Goal: Transaction & Acquisition: Purchase product/service

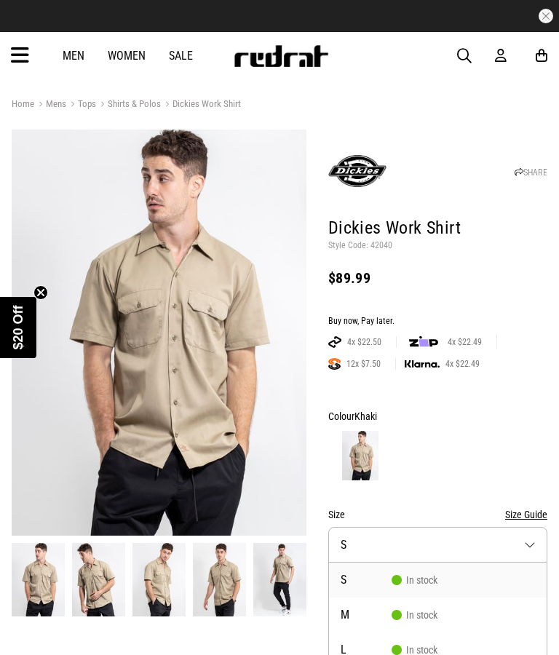
click at [13, 52] on icon at bounding box center [20, 56] width 18 height 24
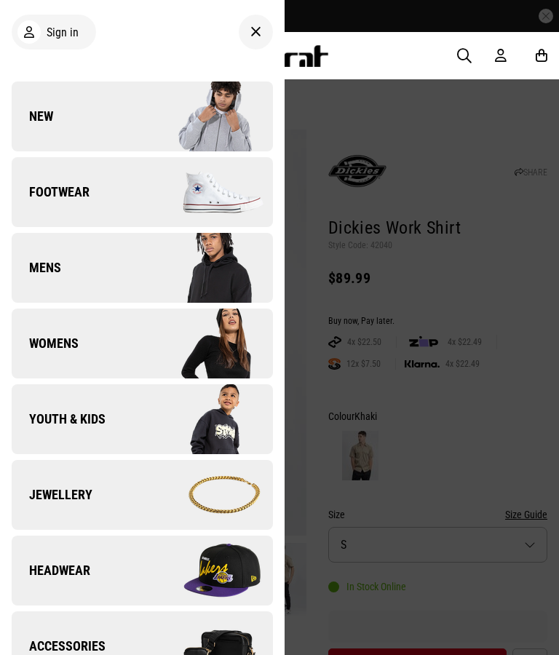
click at [149, 256] on img at bounding box center [207, 268] width 130 height 73
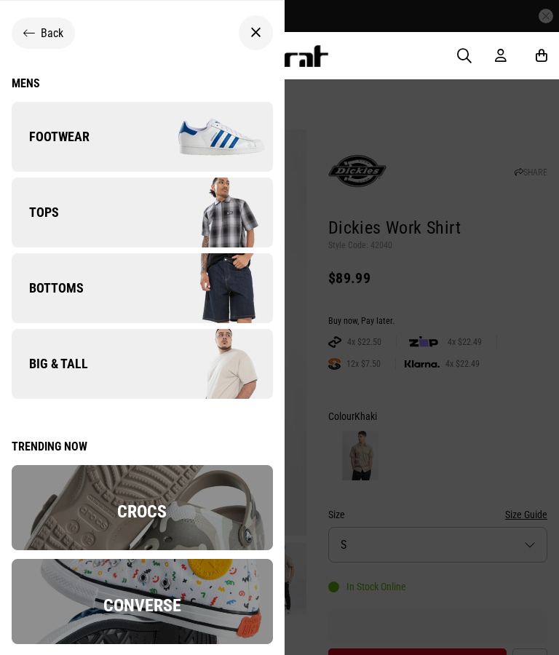
click at [175, 358] on img at bounding box center [207, 364] width 130 height 73
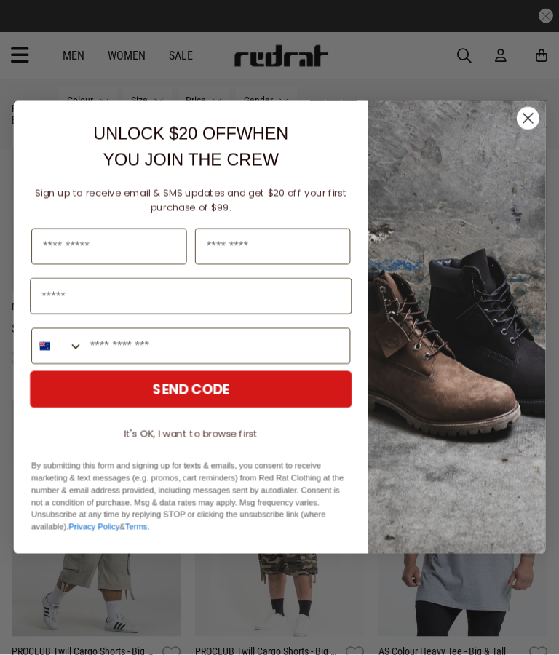
scroll to position [1265, 0]
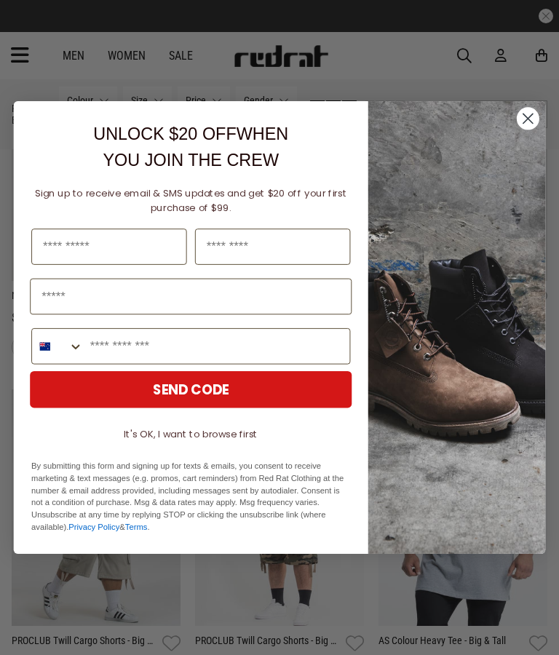
click at [531, 130] on circle "Close dialog" at bounding box center [528, 118] width 23 height 23
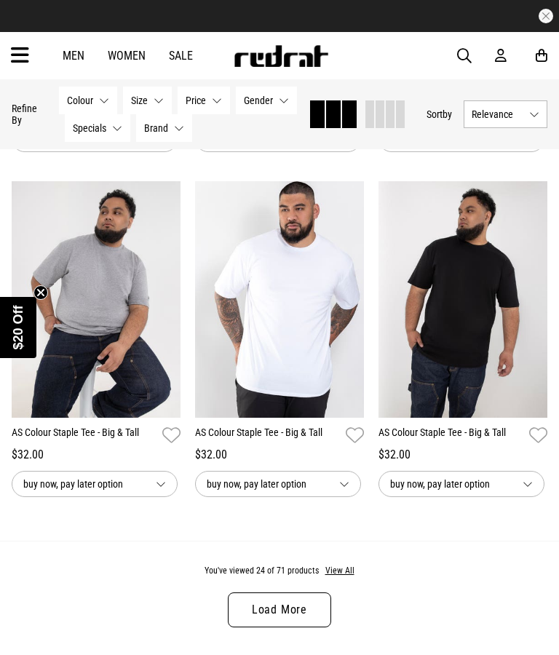
scroll to position [2505, 0]
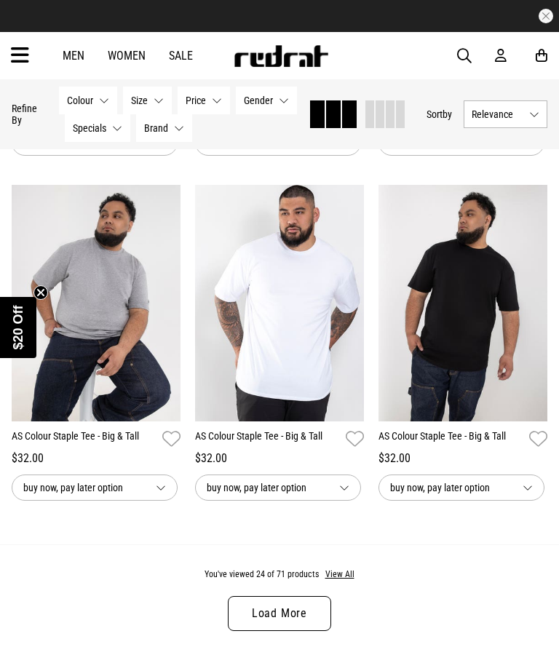
click at [291, 625] on link "Load More" at bounding box center [279, 613] width 103 height 35
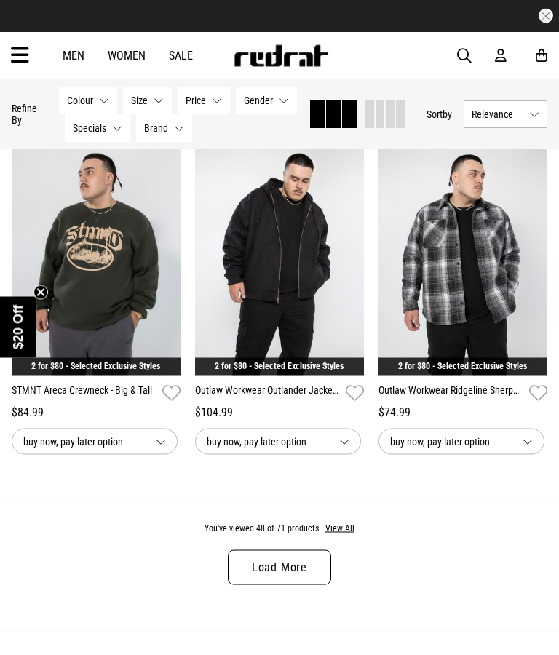
scroll to position [5312, 0]
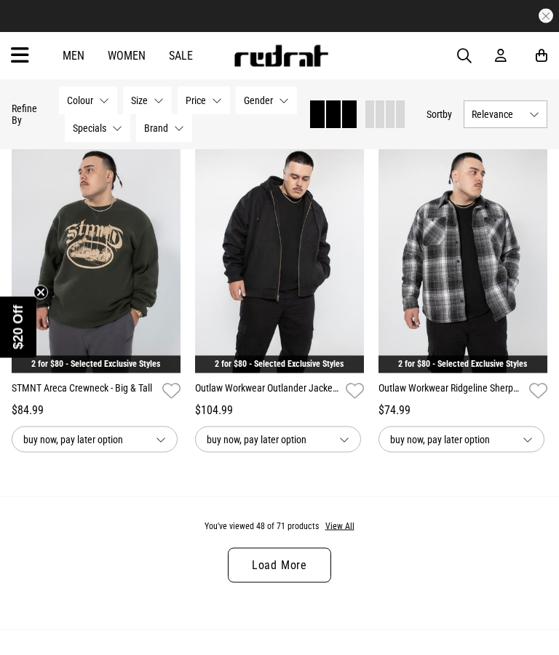
click at [324, 583] on link "Load More" at bounding box center [279, 565] width 103 height 35
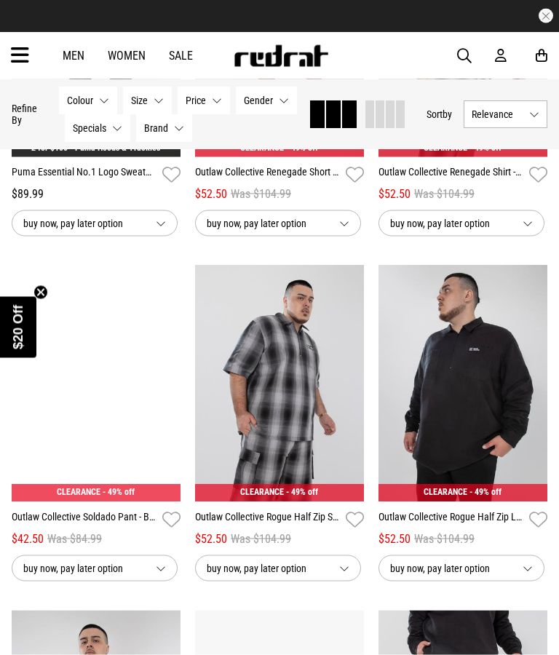
scroll to position [6909, 0]
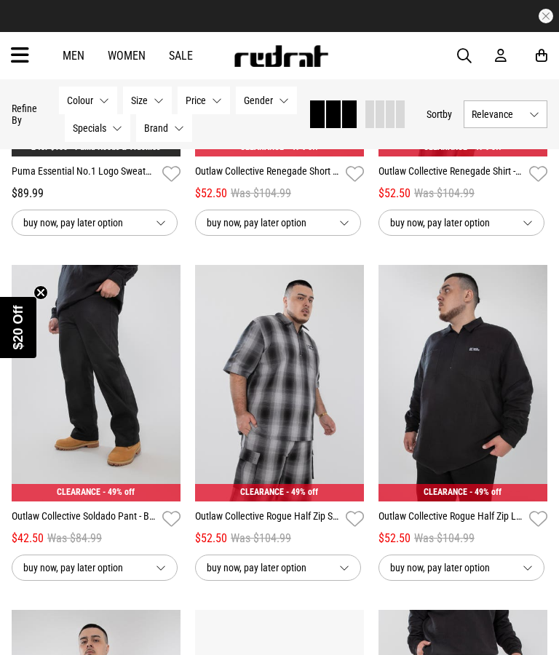
click at [435, 579] on div "**********" at bounding box center [463, 564] width 169 height 33
click at [127, 497] on span "- 49% off" at bounding box center [119, 492] width 32 height 10
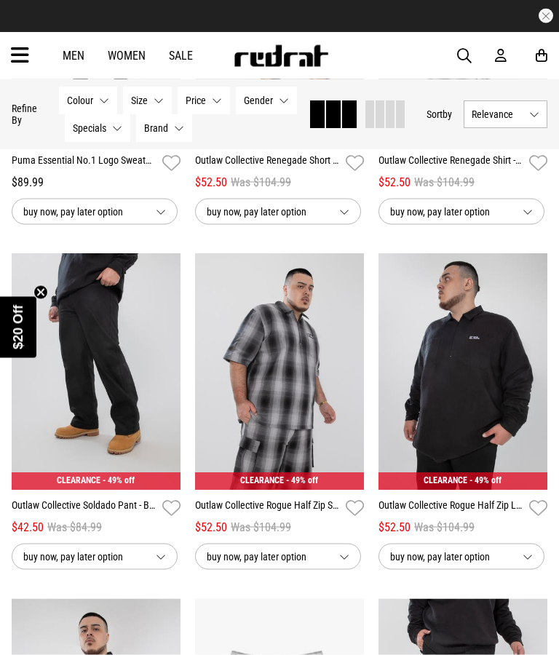
scroll to position [6921, 0]
click at [119, 447] on img at bounding box center [96, 371] width 169 height 237
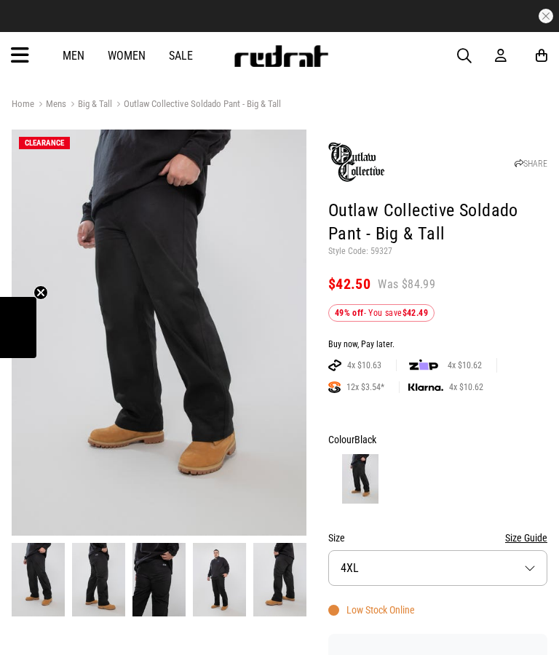
scroll to position [1, 0]
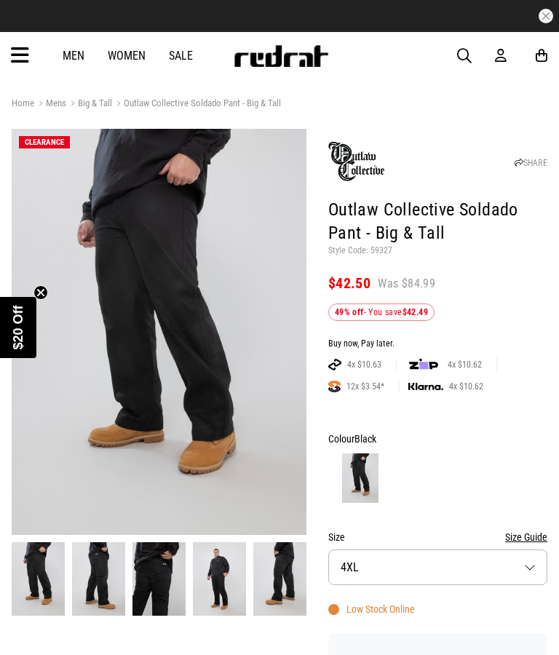
click at [108, 567] on img at bounding box center [98, 579] width 53 height 74
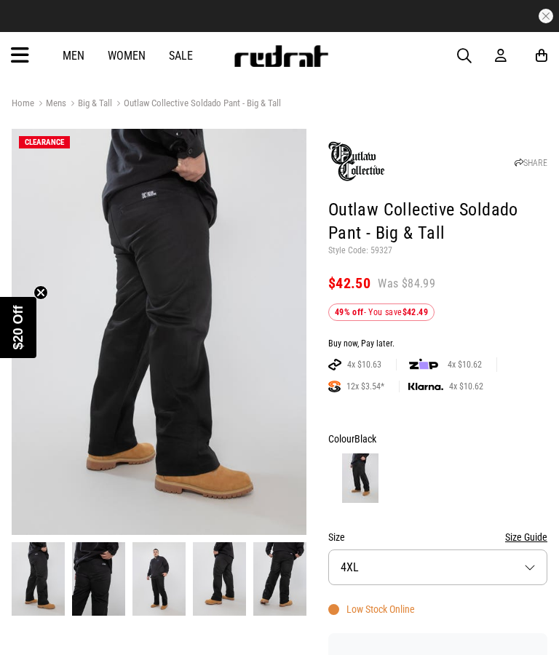
scroll to position [0, 0]
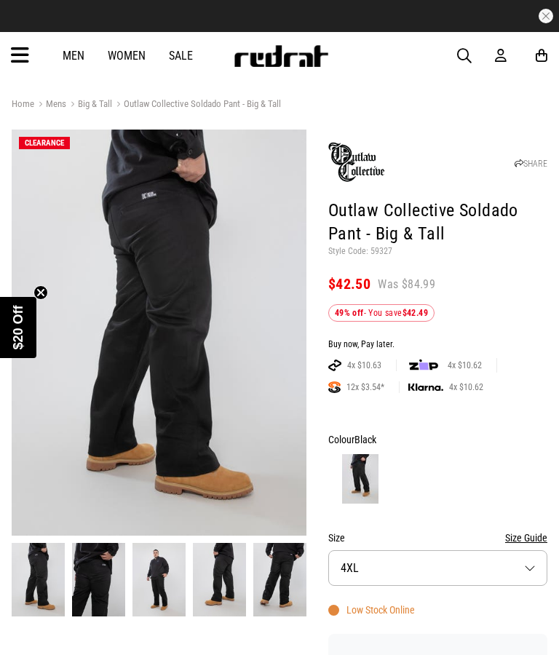
click at [158, 566] on img at bounding box center [159, 580] width 53 height 74
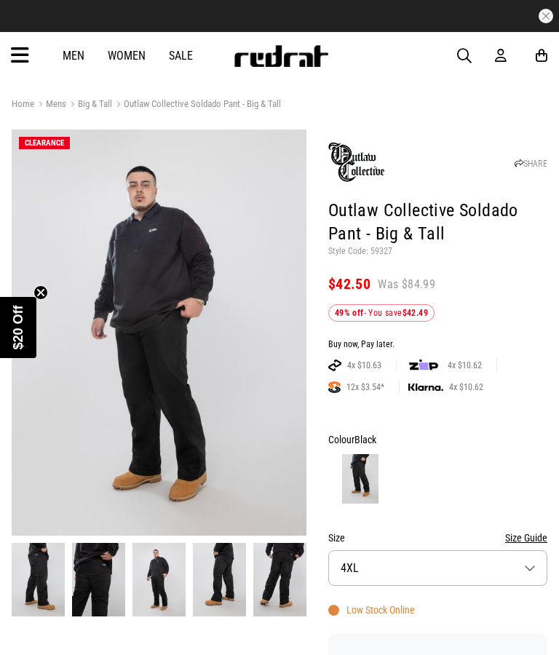
click at [210, 579] on img at bounding box center [219, 580] width 53 height 74
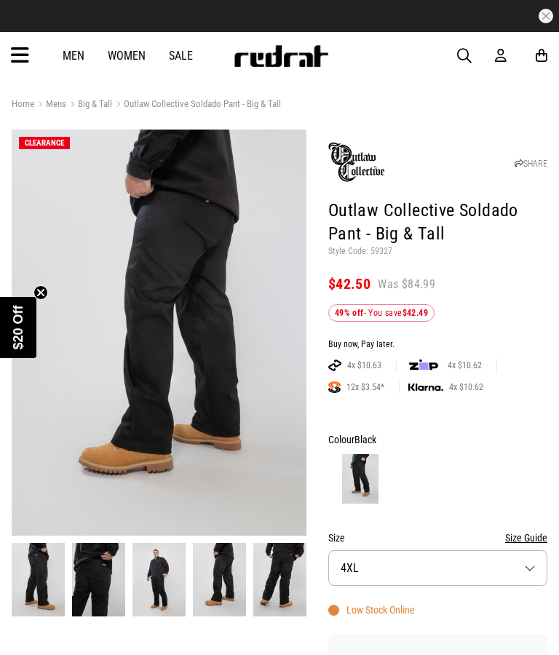
click at [268, 571] on img at bounding box center [279, 580] width 53 height 74
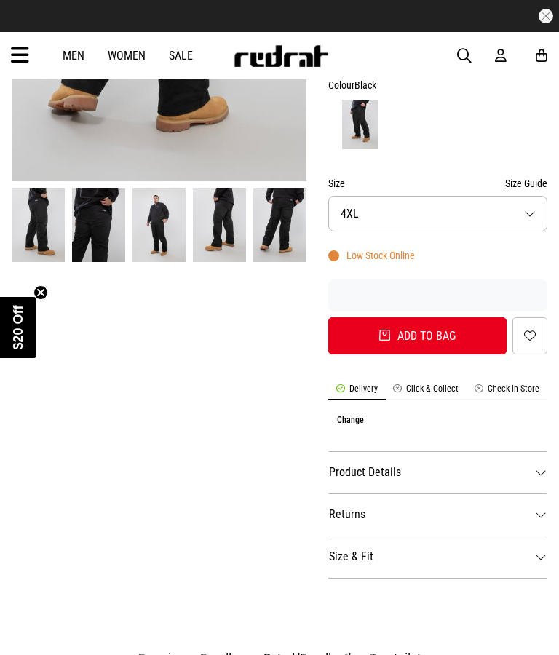
scroll to position [416, 0]
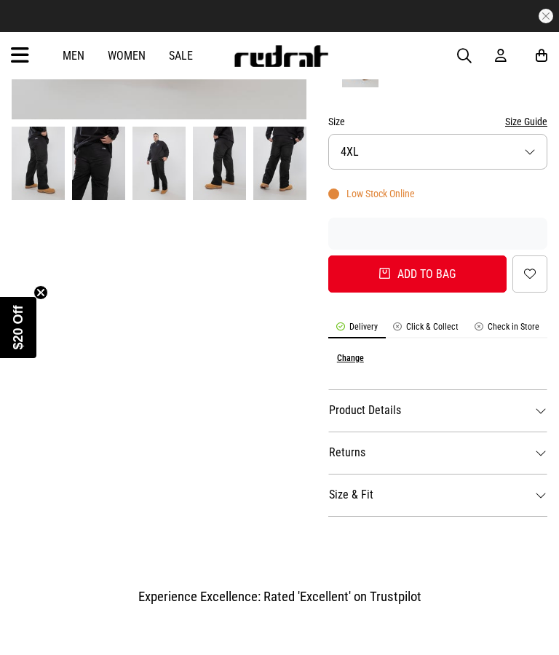
click at [532, 416] on dt "Product Details" at bounding box center [437, 411] width 219 height 42
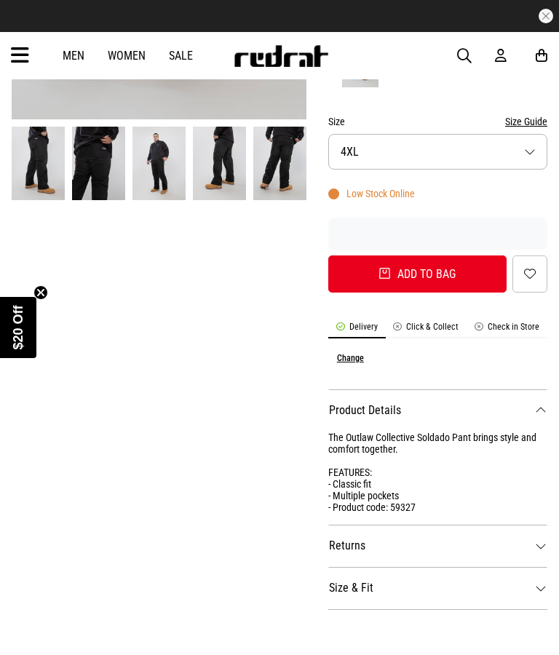
click at [540, 593] on dt "Size & Fit" at bounding box center [437, 588] width 219 height 42
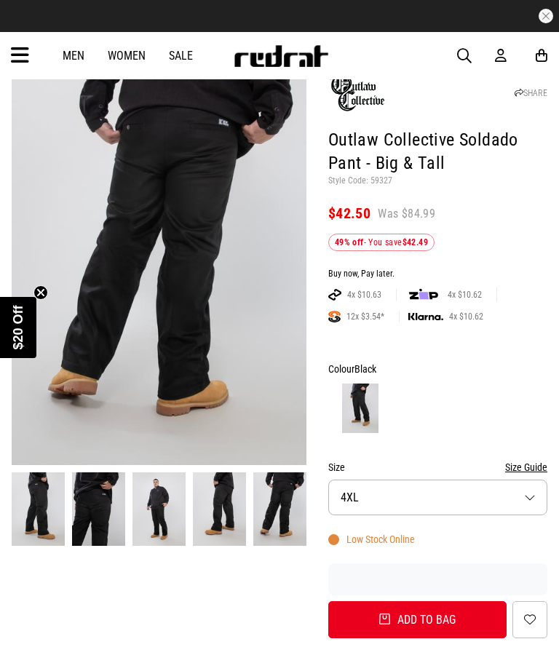
scroll to position [34, 0]
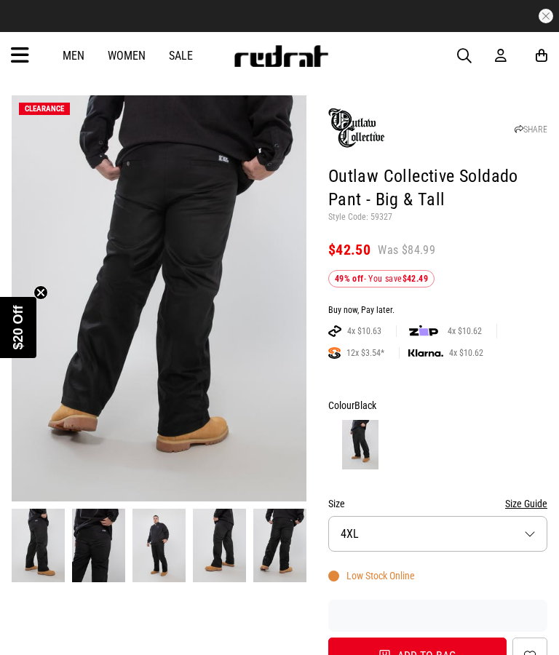
click at [468, 527] on button "Size 4XL" at bounding box center [437, 534] width 219 height 36
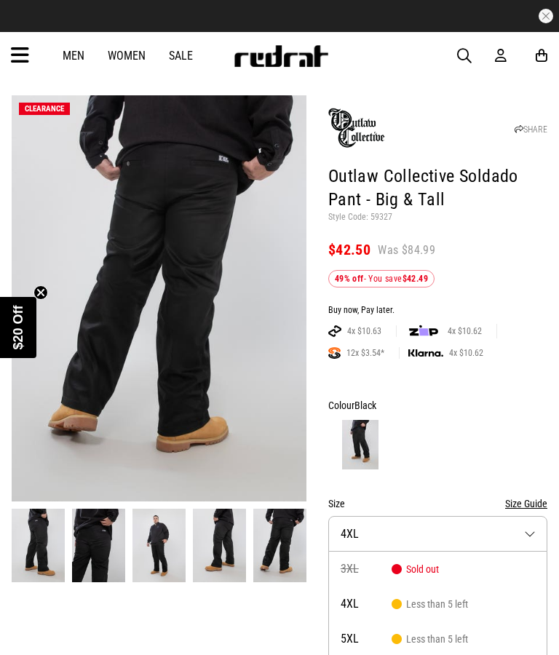
scroll to position [69, 0]
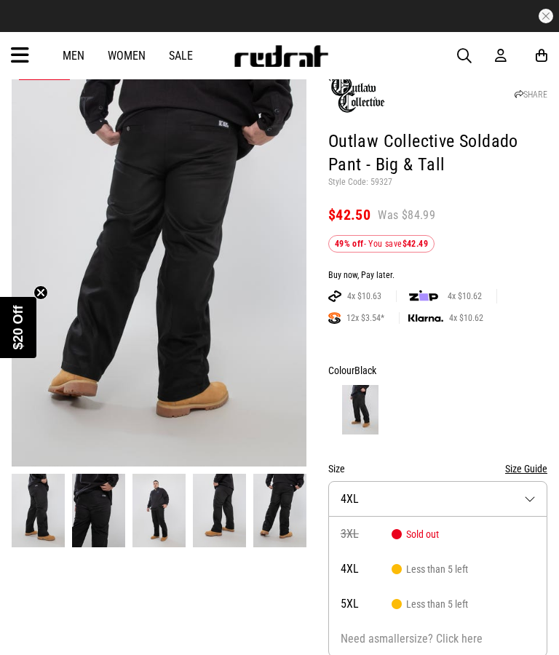
click at [43, 507] on img at bounding box center [38, 511] width 53 height 74
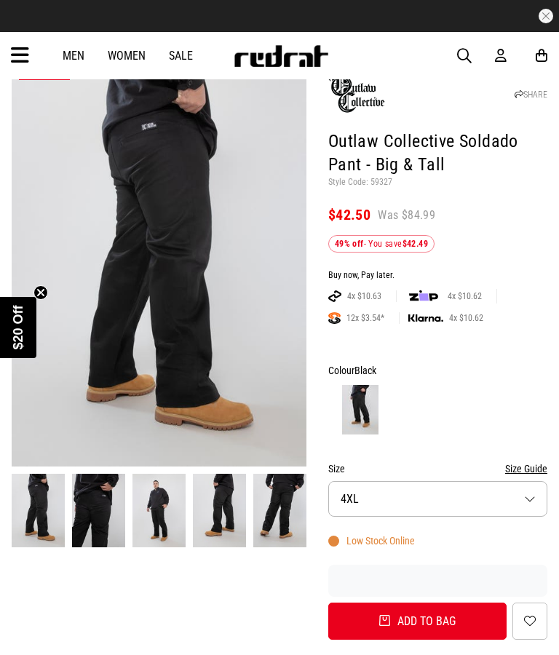
click at [108, 515] on img at bounding box center [98, 511] width 53 height 74
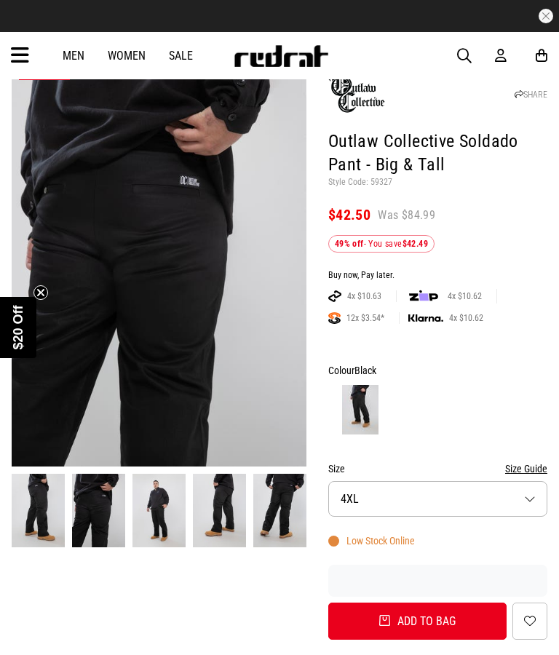
click at [176, 510] on img at bounding box center [159, 511] width 53 height 74
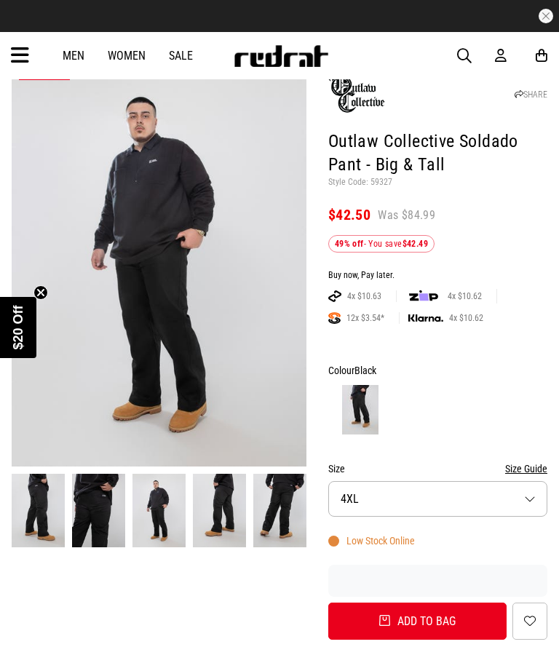
click at [234, 519] on img at bounding box center [219, 511] width 53 height 74
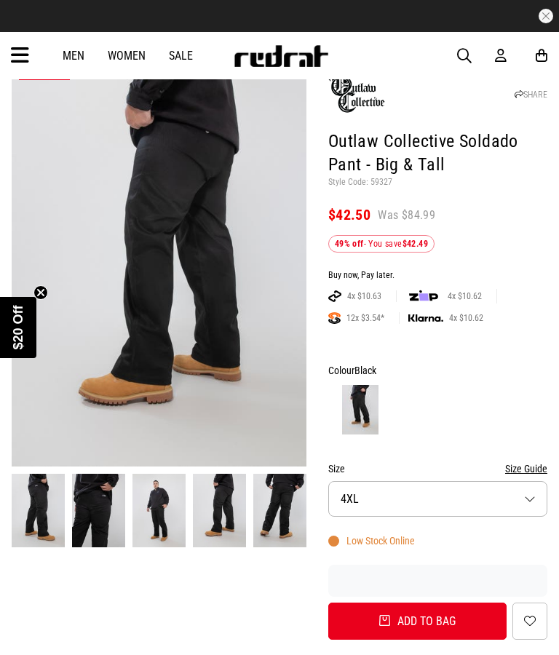
click at [275, 509] on img at bounding box center [279, 511] width 53 height 74
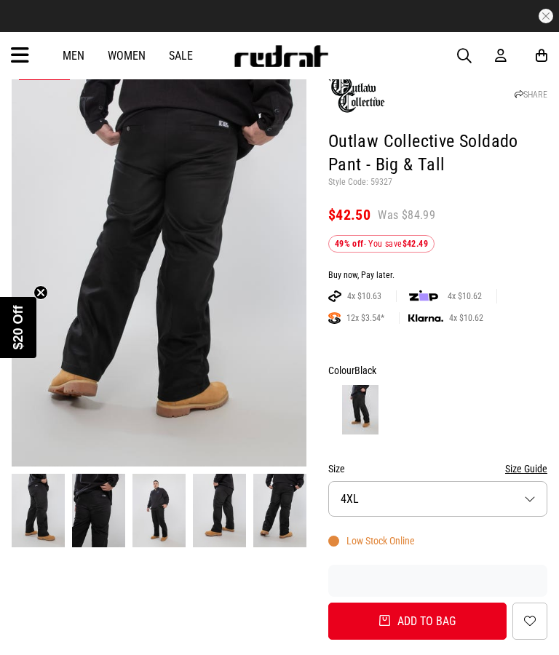
click at [219, 499] on img at bounding box center [219, 511] width 53 height 74
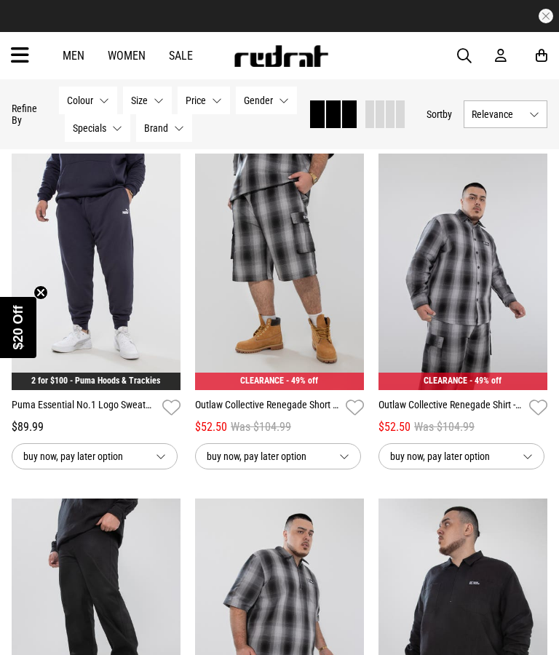
click at [463, 342] on img at bounding box center [463, 272] width 169 height 237
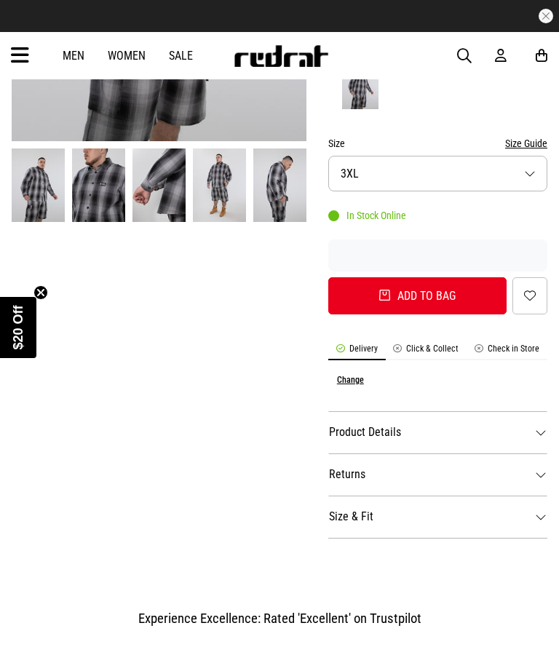
scroll to position [414, 0]
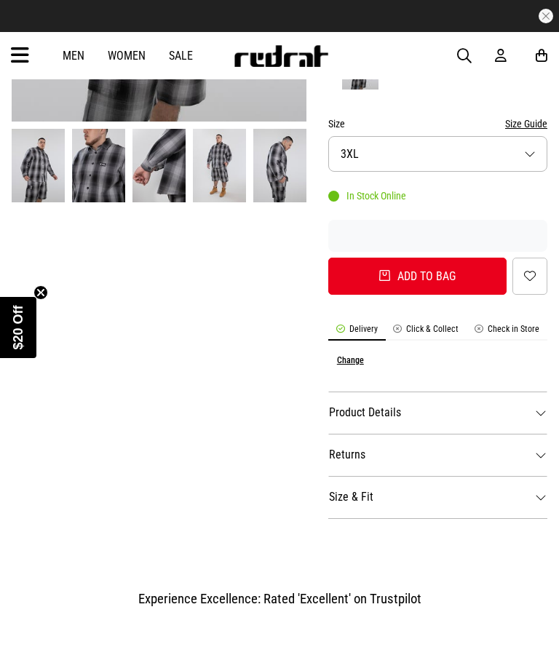
click at [493, 496] on dt "Size & Fit" at bounding box center [437, 497] width 219 height 42
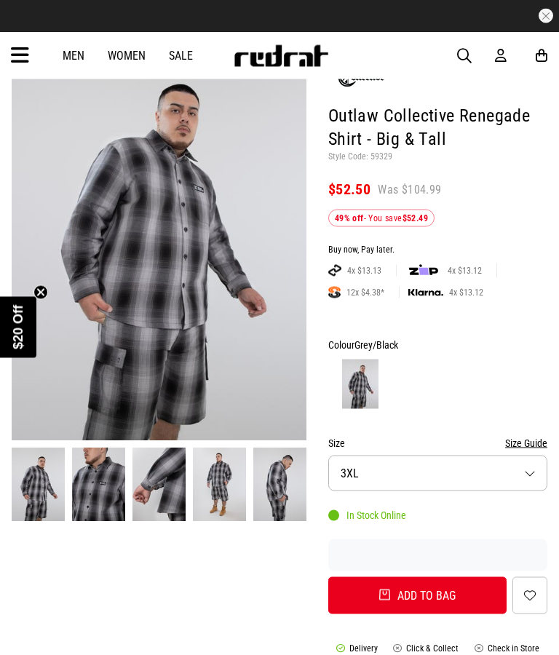
scroll to position [61, 0]
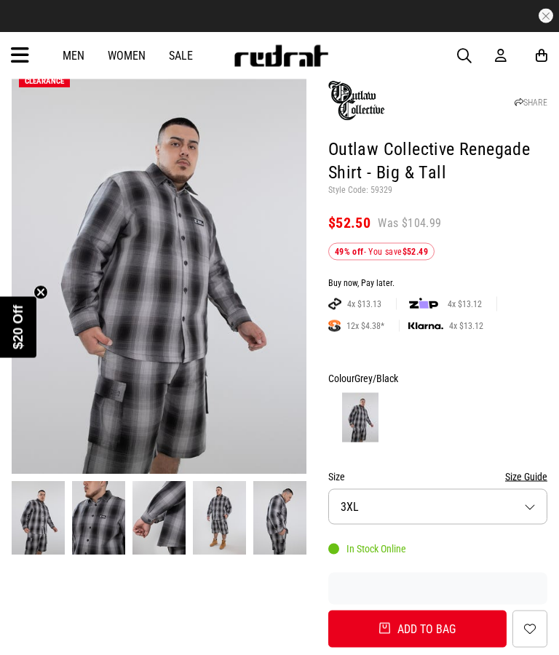
click at [233, 510] on img at bounding box center [219, 519] width 53 height 74
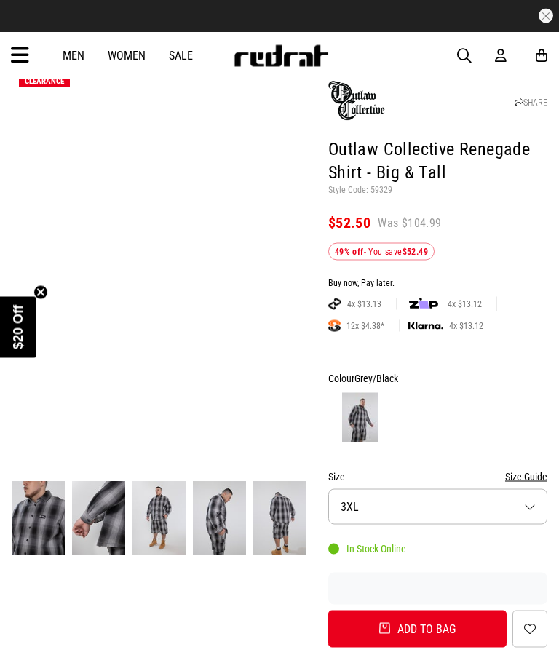
scroll to position [62, 0]
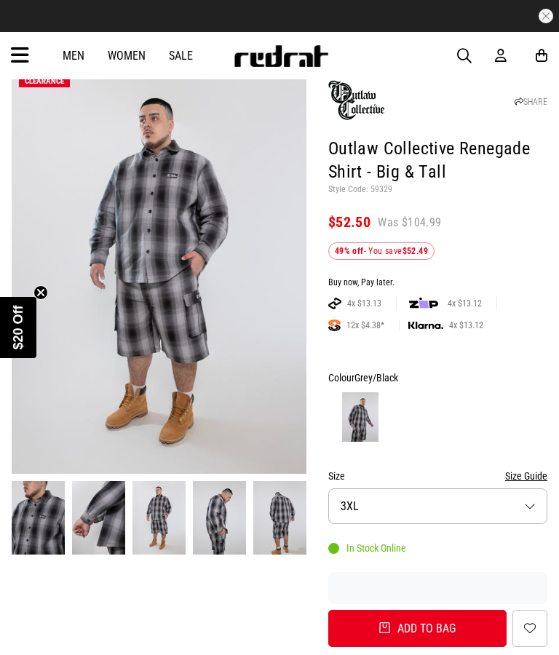
click at [219, 516] on img at bounding box center [219, 518] width 53 height 74
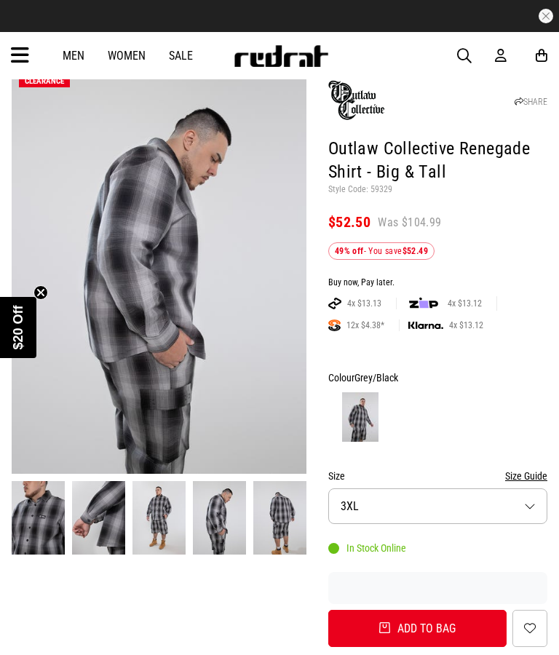
click at [90, 512] on img at bounding box center [98, 518] width 53 height 74
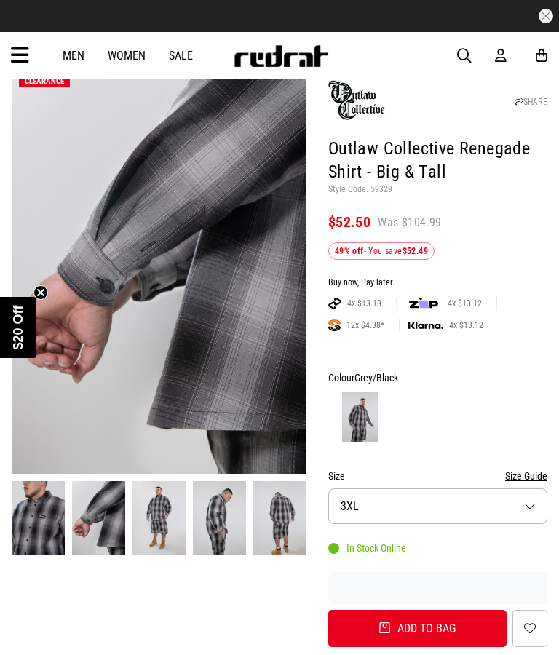
click at [279, 518] on img at bounding box center [279, 518] width 53 height 74
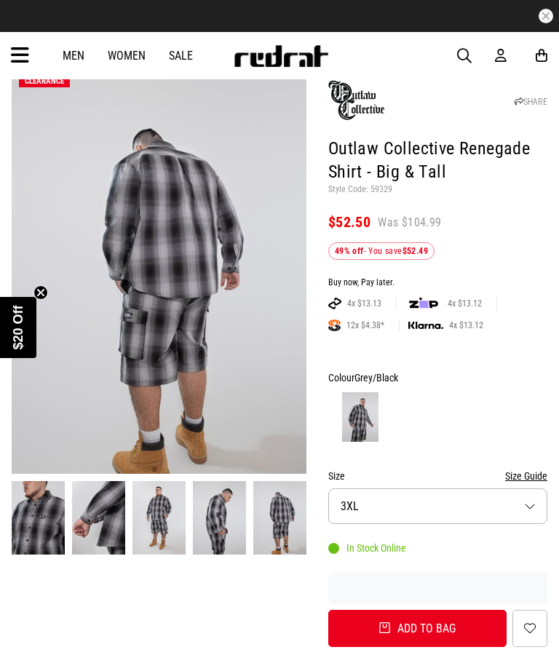
click at [451, 639] on button "Add to bag" at bounding box center [417, 628] width 178 height 37
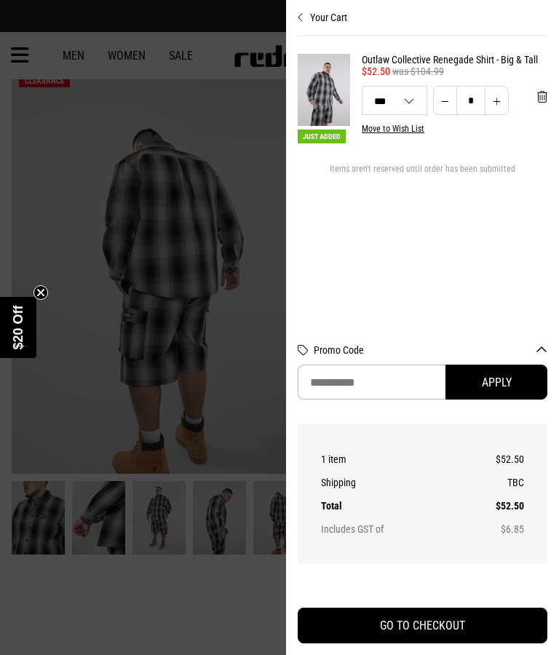
click at [203, 62] on div at bounding box center [279, 327] width 559 height 655
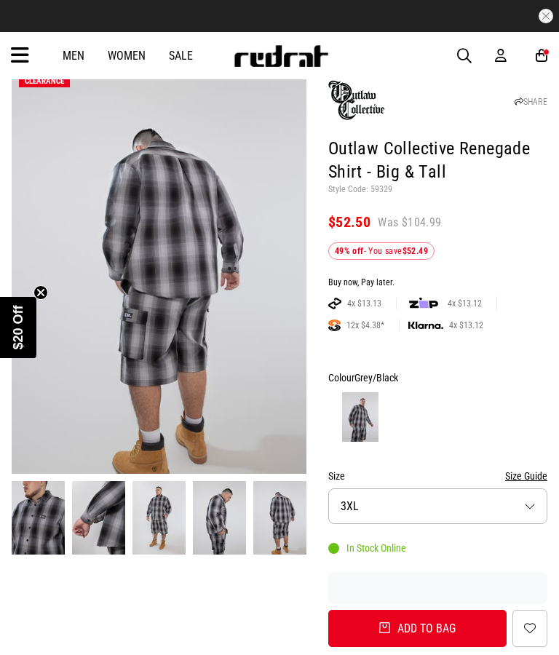
click at [188, 50] on link "Sale" at bounding box center [181, 56] width 24 height 14
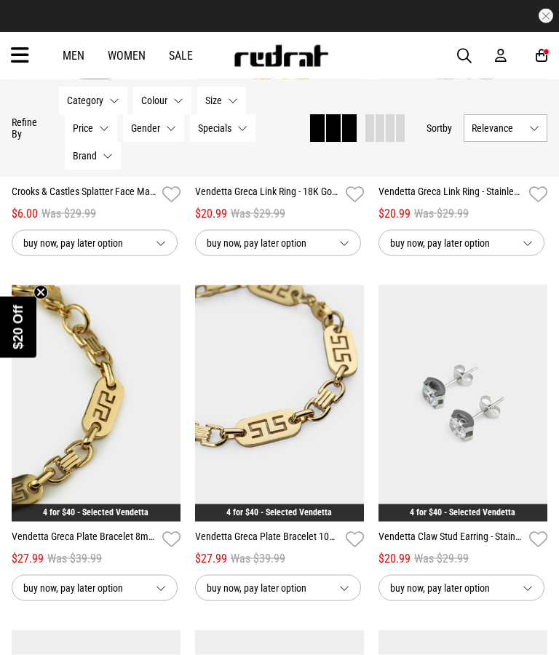
scroll to position [1744, 0]
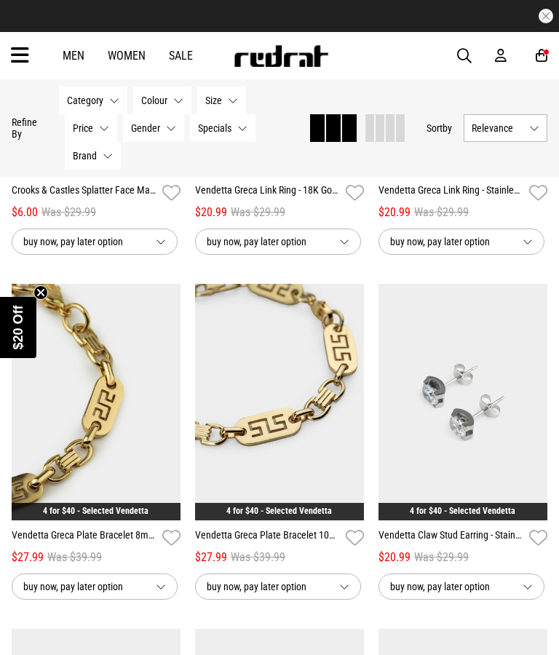
click at [345, 491] on img at bounding box center [279, 402] width 169 height 237
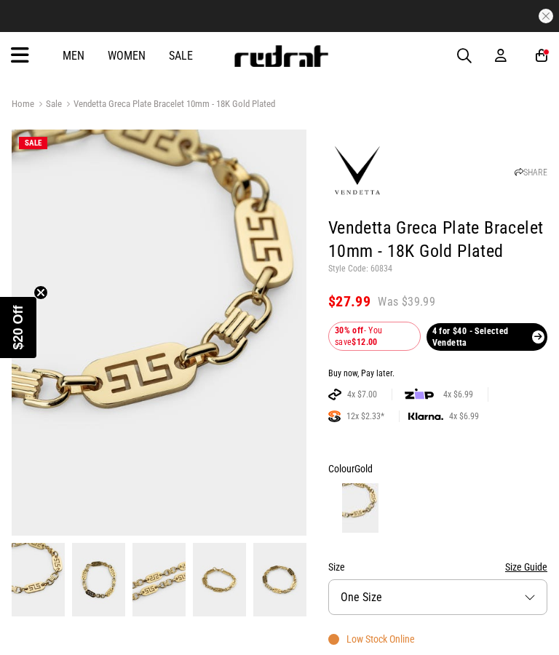
click at [82, 580] on img at bounding box center [98, 580] width 53 height 74
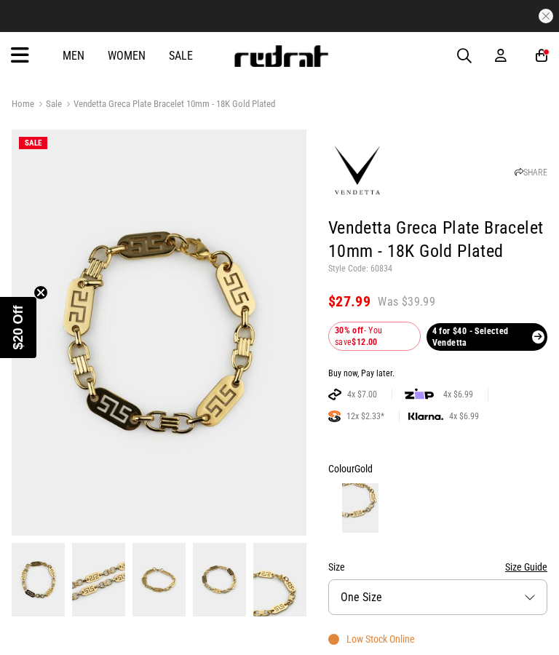
click at [105, 585] on img at bounding box center [98, 580] width 53 height 74
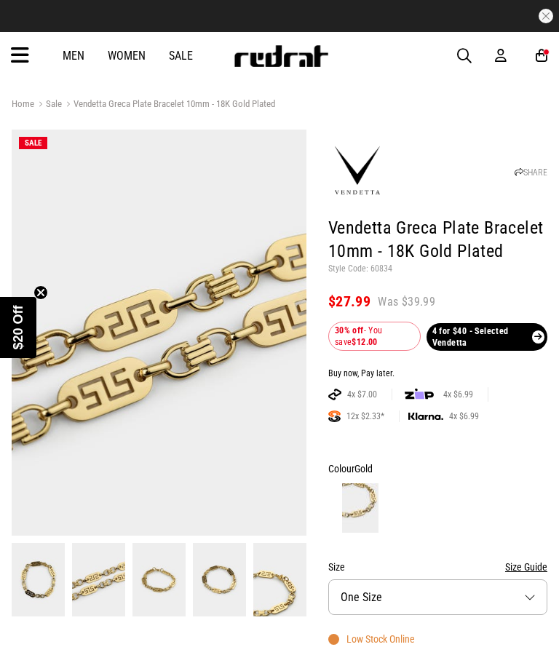
click at [159, 584] on img at bounding box center [159, 580] width 53 height 74
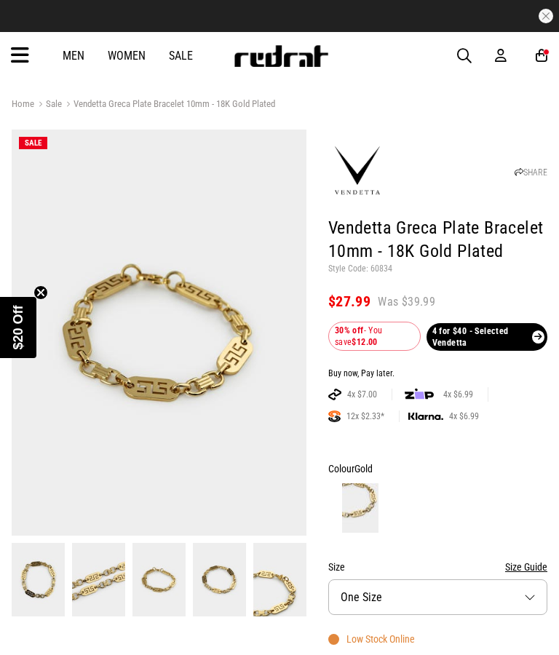
click at [226, 576] on img at bounding box center [219, 580] width 53 height 74
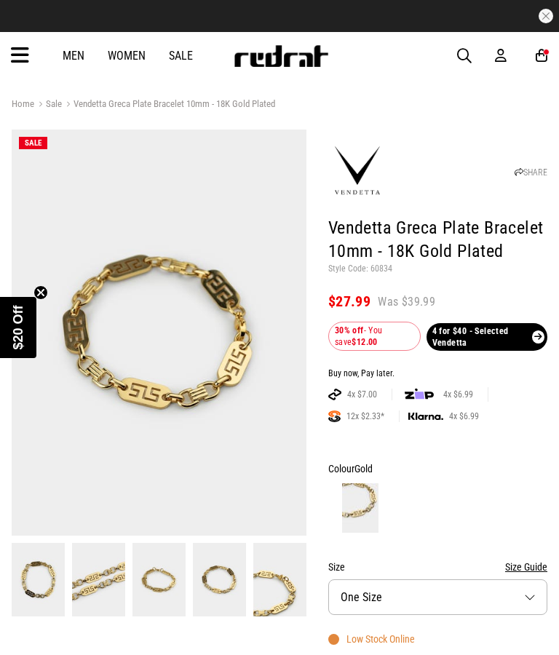
click at [265, 585] on img at bounding box center [279, 580] width 53 height 74
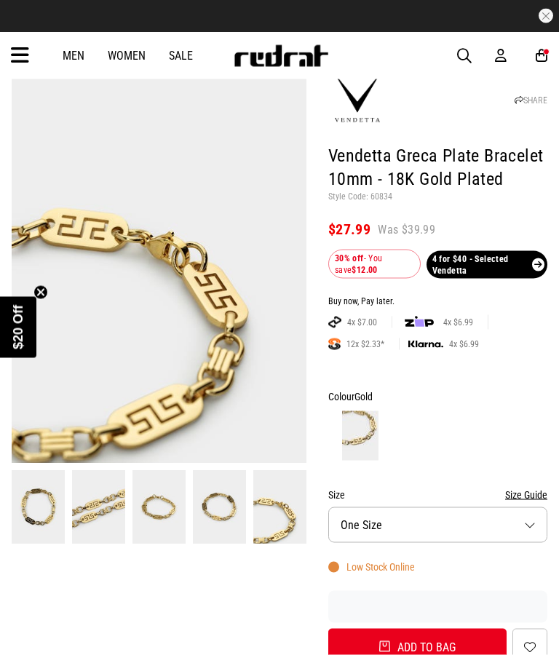
scroll to position [73, 0]
click at [451, 640] on button "Add to bag" at bounding box center [417, 646] width 178 height 37
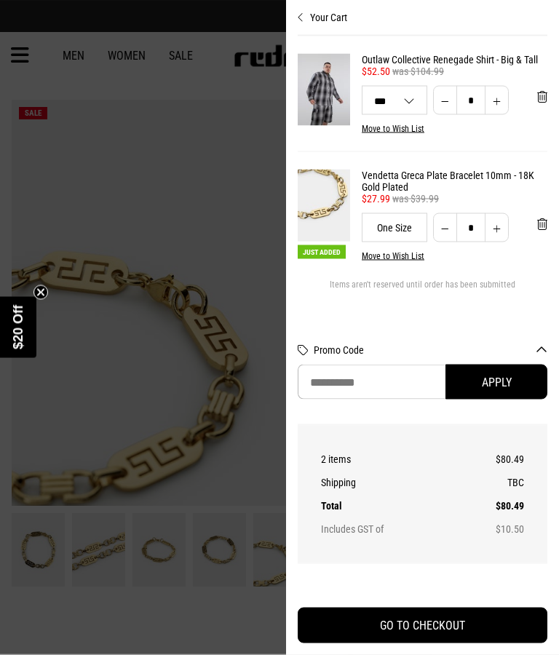
scroll to position [0, 0]
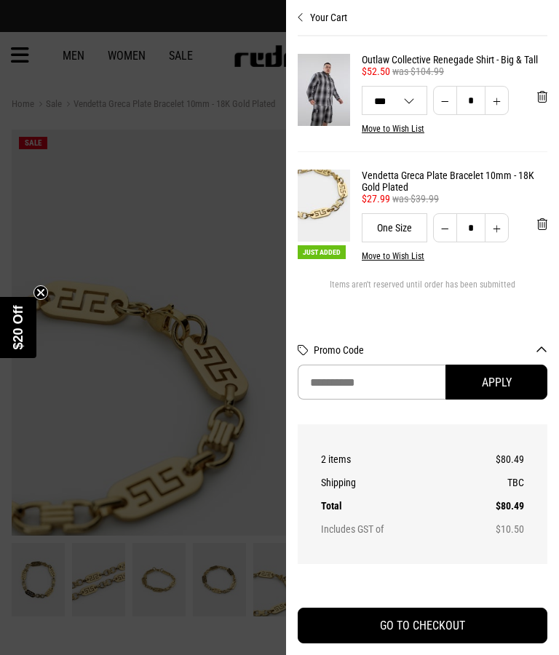
click at [55, 296] on div at bounding box center [279, 327] width 559 height 655
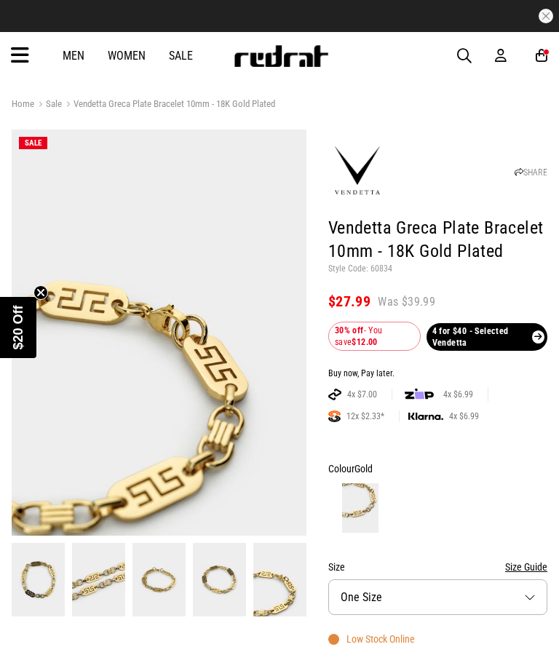
click at [231, 199] on img at bounding box center [159, 333] width 295 height 406
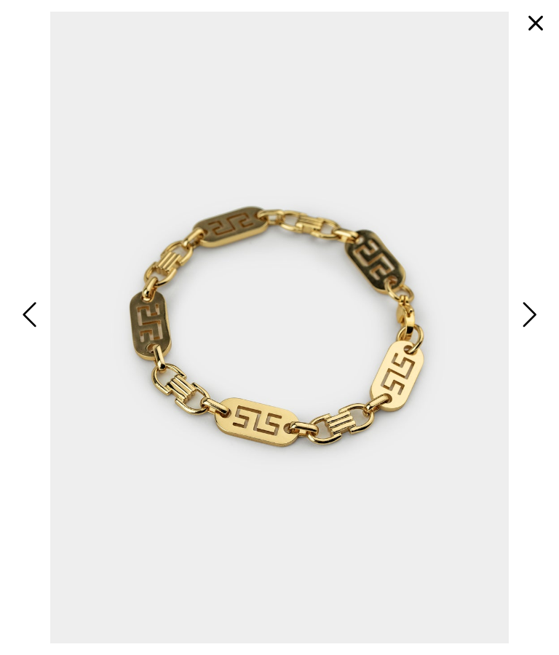
click at [542, 23] on button "button" at bounding box center [535, 23] width 35 height 35
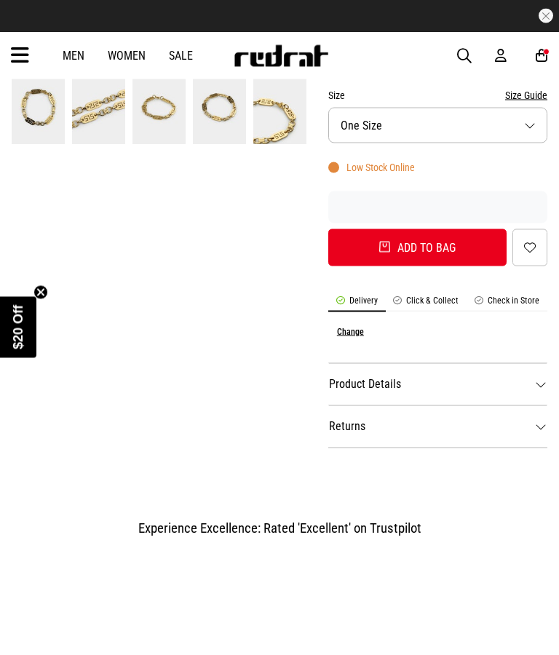
scroll to position [487, 0]
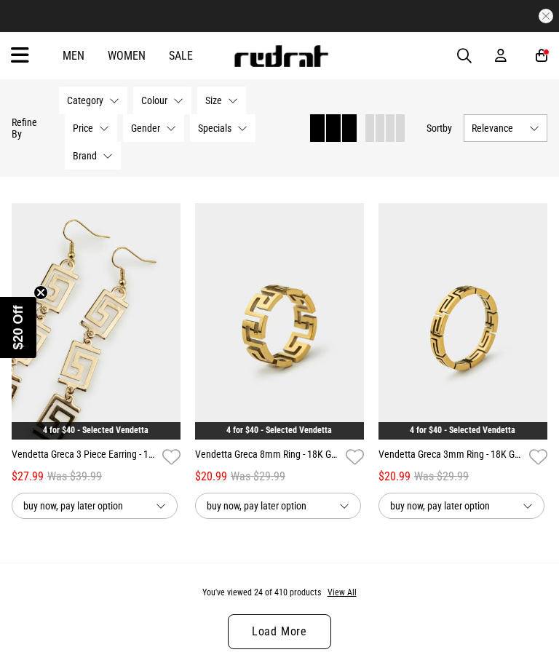
scroll to position [2518, 0]
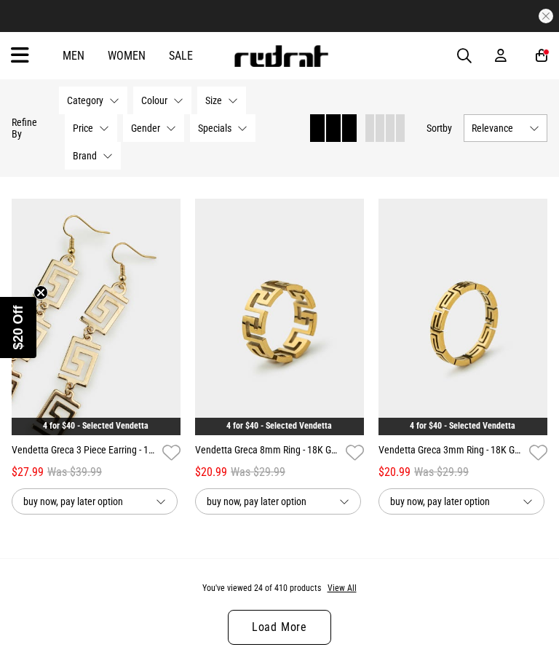
click at [319, 638] on link "Load More" at bounding box center [279, 627] width 103 height 35
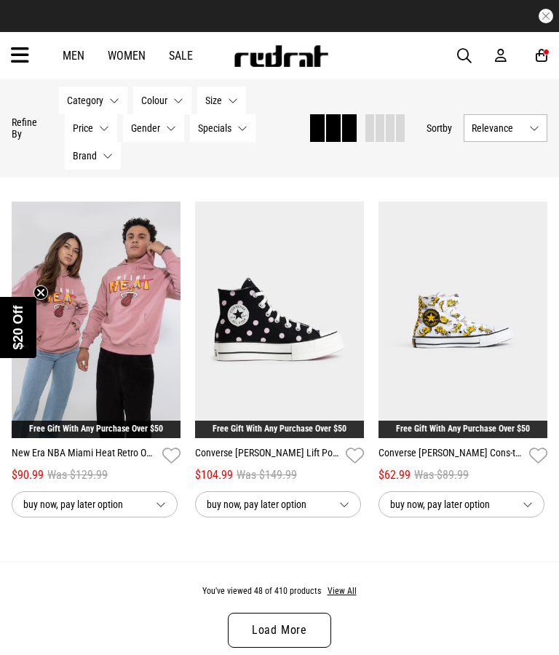
scroll to position [5289, 0]
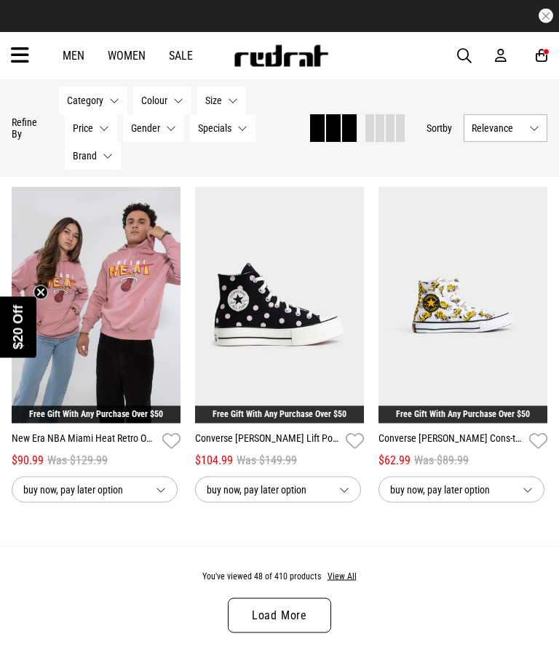
click at [325, 633] on link "Load More" at bounding box center [279, 615] width 103 height 35
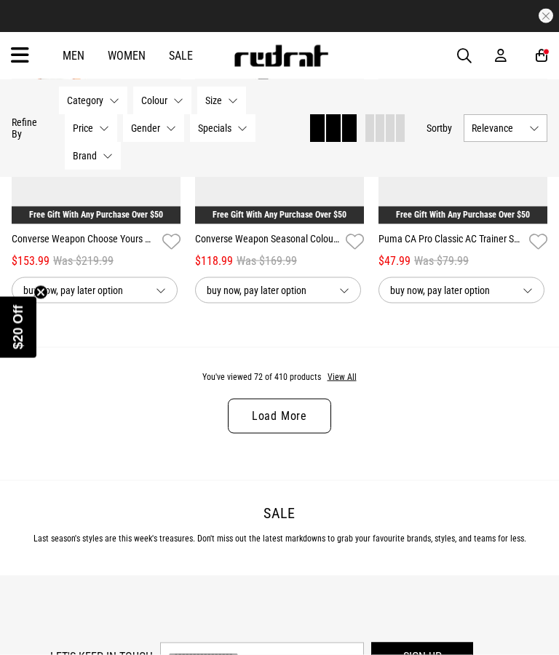
scroll to position [8242, 0]
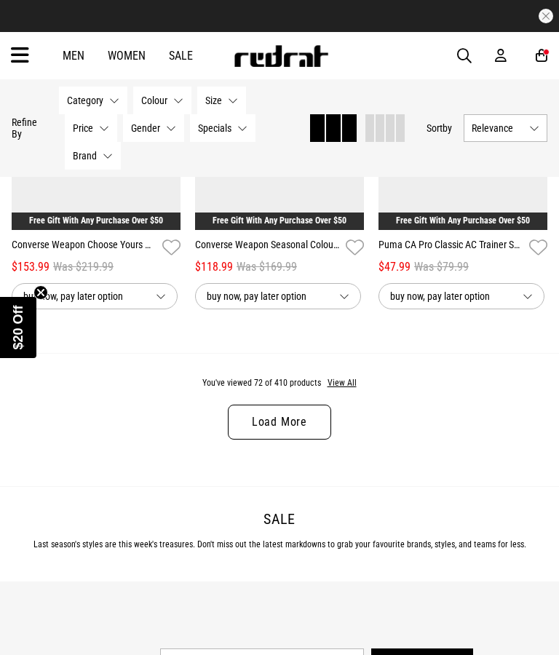
click at [305, 440] on link "Load More" at bounding box center [279, 422] width 103 height 35
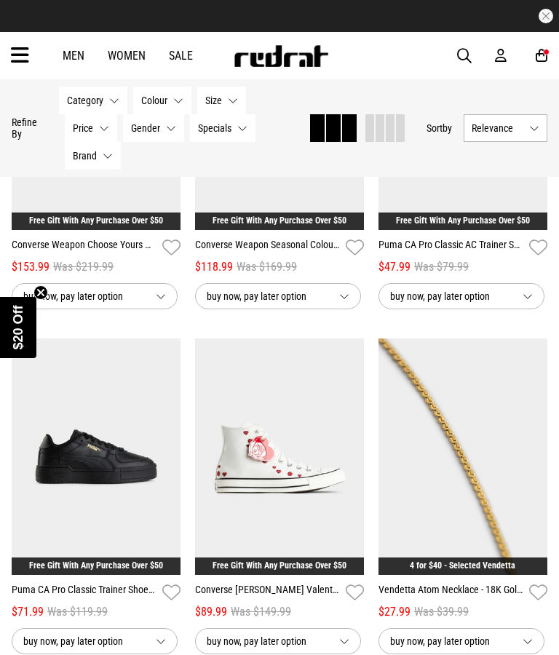
scroll to position [8302, 0]
